Goal: Use online tool/utility: Utilize a website feature to perform a specific function

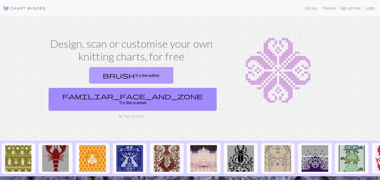
click at [98, 80] on link "brush Try the editor" at bounding box center [131, 75] width 84 height 17
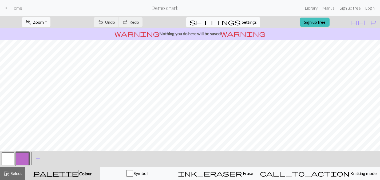
click at [246, 22] on span "Settings" at bounding box center [249, 22] width 15 height 6
select select "aran"
select select "Courier new"
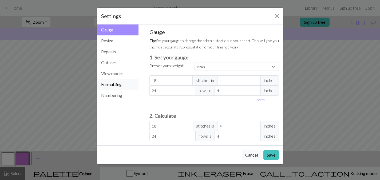
click at [123, 84] on button "Formatting" at bounding box center [118, 84] width 42 height 11
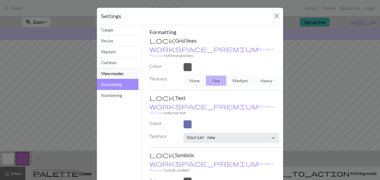
click at [114, 72] on button "View modes" at bounding box center [118, 73] width 42 height 11
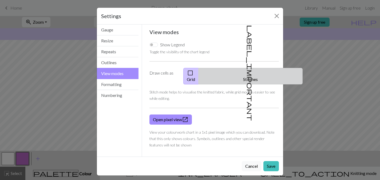
click at [251, 73] on button "label_important Stitches" at bounding box center [251, 76] width 104 height 17
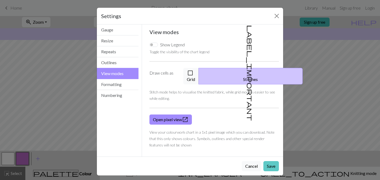
click at [271, 161] on button "Save" at bounding box center [270, 166] width 15 height 10
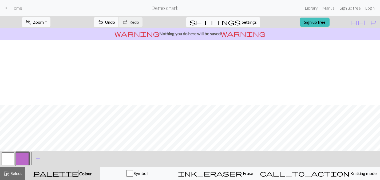
scroll to position [84, 0]
click at [25, 160] on button "button" at bounding box center [22, 159] width 13 height 13
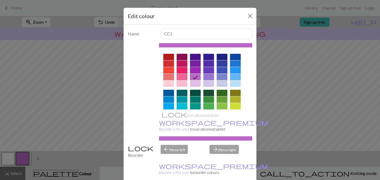
click at [182, 76] on div at bounding box center [182, 77] width 11 height 6
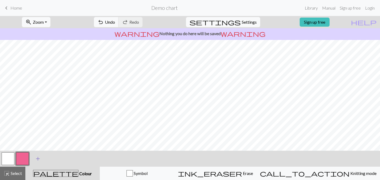
click at [37, 159] on span "add" at bounding box center [38, 158] width 6 height 7
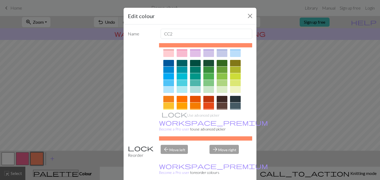
scroll to position [25, 0]
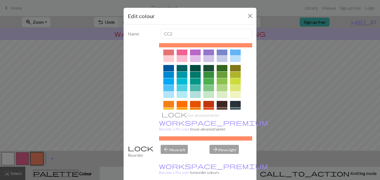
click at [184, 88] on div at bounding box center [182, 88] width 11 height 6
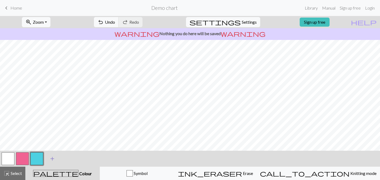
click at [53, 159] on span "add" at bounding box center [52, 158] width 6 height 7
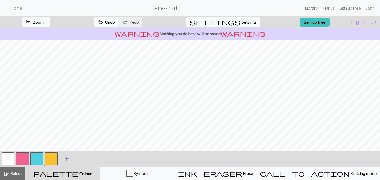
click at [66, 160] on span "add" at bounding box center [67, 158] width 6 height 7
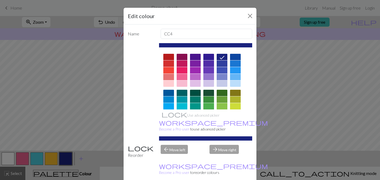
click at [210, 70] on div at bounding box center [208, 70] width 11 height 6
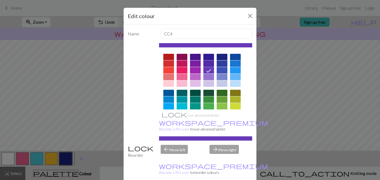
click at [209, 64] on div at bounding box center [208, 64] width 11 height 6
click at [210, 69] on div at bounding box center [208, 70] width 11 height 6
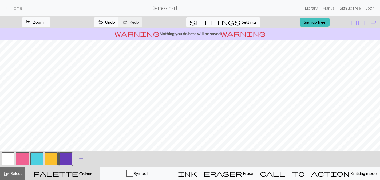
click at [81, 159] on span "add" at bounding box center [81, 158] width 6 height 7
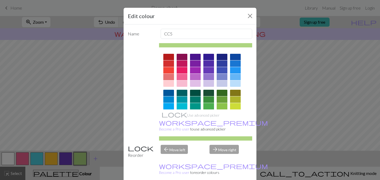
scroll to position [91, 0]
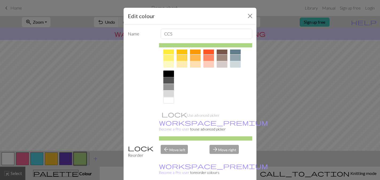
click at [171, 73] on div at bounding box center [168, 74] width 11 height 6
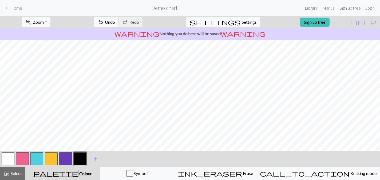
click at [40, 160] on button "button" at bounding box center [36, 159] width 13 height 13
click at [84, 159] on button "button" at bounding box center [80, 159] width 13 height 13
click at [21, 161] on button "button" at bounding box center [22, 159] width 13 height 13
click at [83, 161] on button "button" at bounding box center [80, 159] width 13 height 13
click at [37, 160] on button "button" at bounding box center [36, 159] width 13 height 13
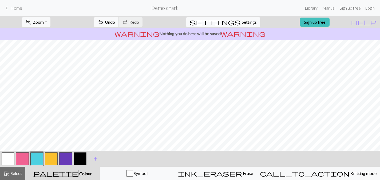
click at [22, 160] on button "button" at bounding box center [22, 159] width 13 height 13
click at [54, 158] on button "button" at bounding box center [51, 159] width 13 height 13
click at [37, 160] on button "button" at bounding box center [36, 159] width 13 height 13
click at [26, 161] on button "button" at bounding box center [22, 159] width 13 height 13
click at [39, 160] on button "button" at bounding box center [36, 159] width 13 height 13
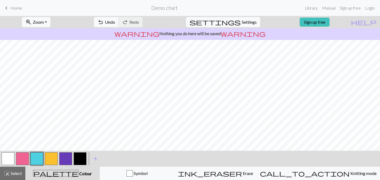
click at [77, 159] on button "button" at bounding box center [80, 159] width 13 height 13
click at [22, 159] on button "button" at bounding box center [22, 159] width 13 height 13
click at [46, 162] on button "button" at bounding box center [51, 159] width 13 height 13
click at [66, 160] on button "button" at bounding box center [65, 159] width 13 height 13
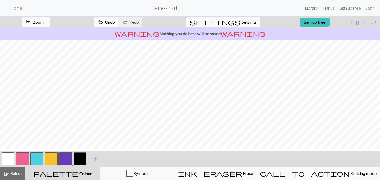
scroll to position [82, 0]
click at [78, 160] on button "button" at bounding box center [80, 159] width 13 height 13
click at [67, 158] on button "button" at bounding box center [65, 159] width 13 height 13
click at [41, 160] on button "button" at bounding box center [36, 159] width 13 height 13
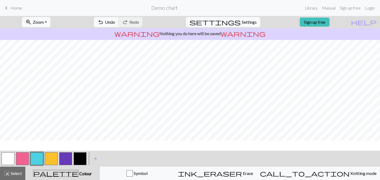
scroll to position [53, 0]
click at [26, 159] on button "button" at bounding box center [22, 159] width 13 height 13
click at [97, 160] on span "add" at bounding box center [95, 158] width 6 height 7
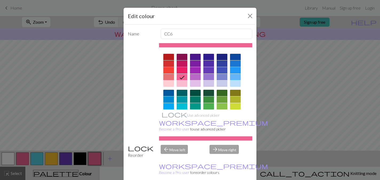
click at [168, 69] on div at bounding box center [168, 70] width 11 height 6
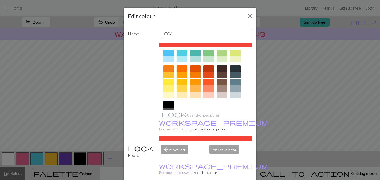
scroll to position [68, 0]
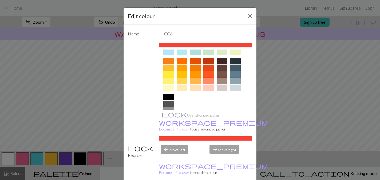
click at [210, 68] on div at bounding box center [208, 68] width 11 height 6
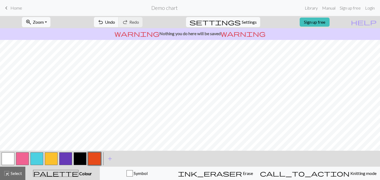
click at [13, 159] on button "button" at bounding box center [8, 159] width 13 height 13
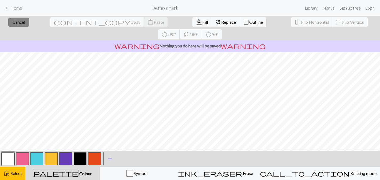
click at [22, 22] on span "Cancel" at bounding box center [19, 21] width 13 height 5
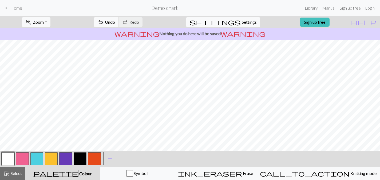
click at [80, 159] on button "button" at bounding box center [80, 159] width 13 height 13
click at [51, 160] on button "button" at bounding box center [51, 159] width 13 height 13
click at [93, 158] on button "button" at bounding box center [94, 159] width 13 height 13
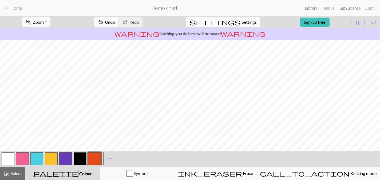
click at [52, 158] on button "button" at bounding box center [51, 159] width 13 height 13
click at [39, 160] on button "button" at bounding box center [36, 159] width 13 height 13
click at [66, 159] on button "button" at bounding box center [65, 159] width 13 height 13
click at [82, 157] on button "button" at bounding box center [80, 159] width 13 height 13
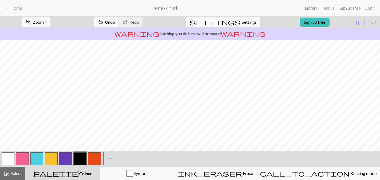
click at [7, 161] on button "button" at bounding box center [8, 159] width 13 height 13
click at [49, 160] on button "button" at bounding box center [51, 159] width 13 height 13
click at [94, 157] on button "button" at bounding box center [94, 159] width 13 height 13
click at [84, 160] on button "button" at bounding box center [80, 159] width 13 height 13
